Goal: Information Seeking & Learning: Learn about a topic

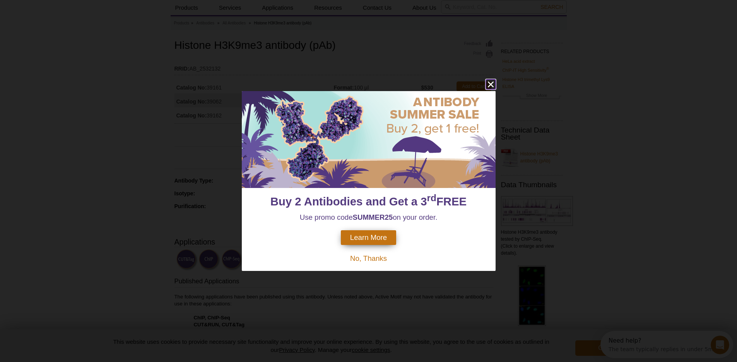
click at [492, 85] on icon "close" at bounding box center [491, 84] width 6 height 6
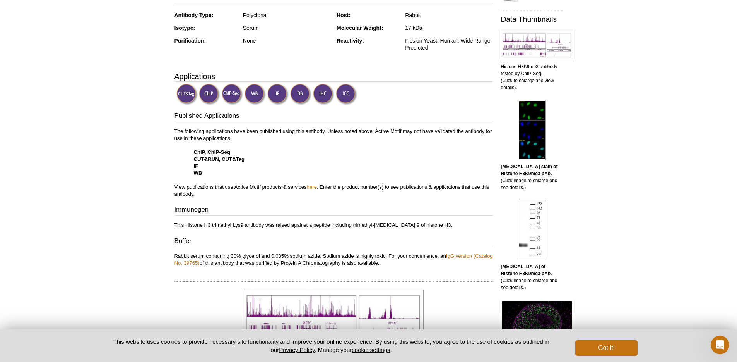
scroll to position [213, 0]
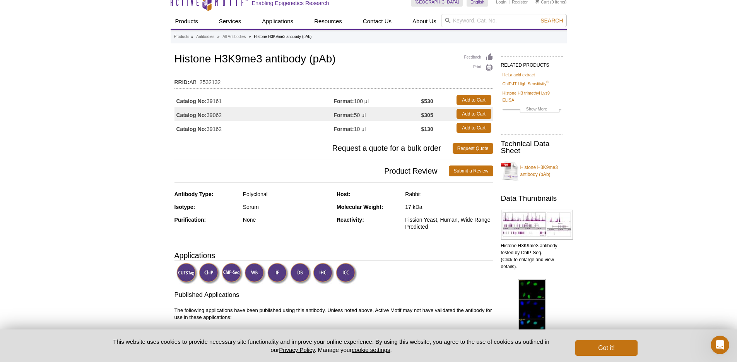
scroll to position [10, 0]
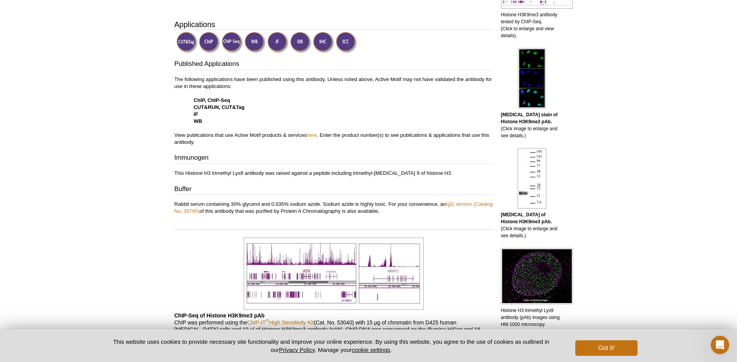
scroll to position [240, 0]
click at [230, 42] on img at bounding box center [232, 42] width 21 height 21
click at [231, 42] on img at bounding box center [232, 42] width 21 height 21
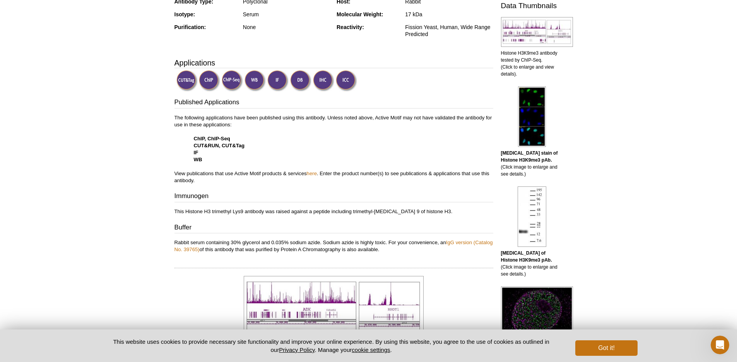
scroll to position [140, 0]
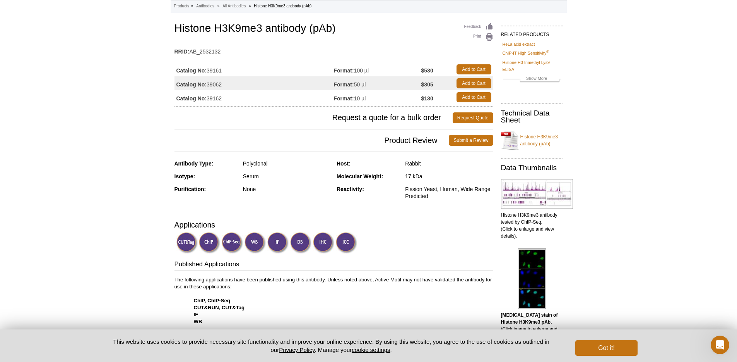
scroll to position [18, 0]
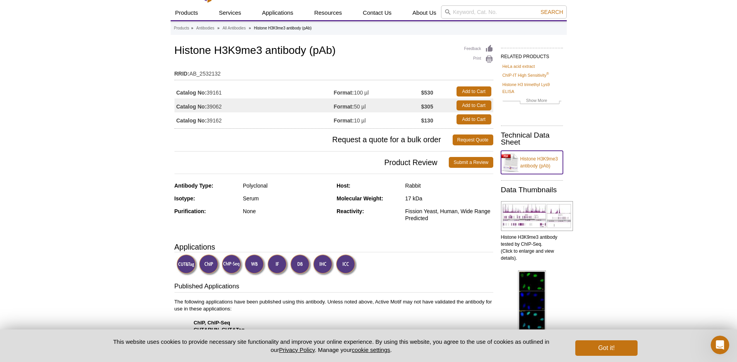
click at [535, 158] on link "Histone H3K9me3 antibody (pAb)" at bounding box center [532, 162] width 62 height 23
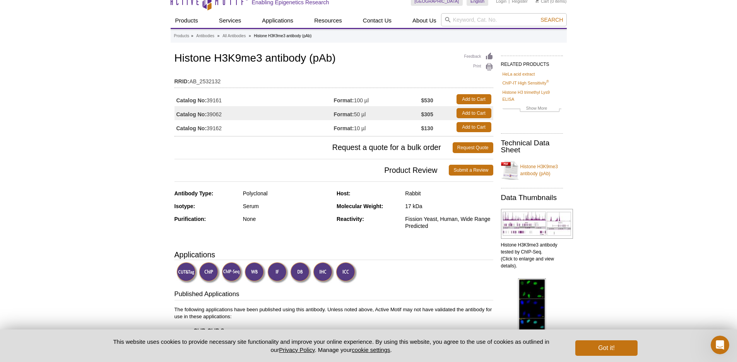
scroll to position [11, 0]
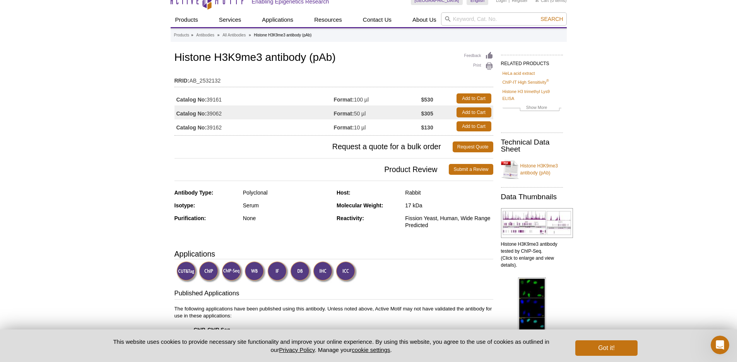
click at [415, 192] on div "Rabbit" at bounding box center [449, 192] width 88 height 7
